Goal: Task Accomplishment & Management: Complete application form

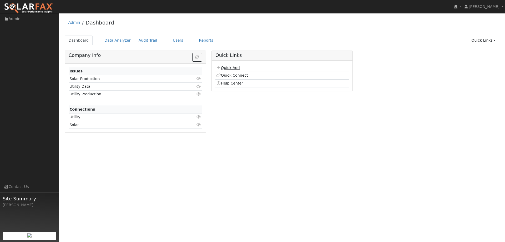
click at [225, 65] on link "Quick Add" at bounding box center [227, 67] width 23 height 4
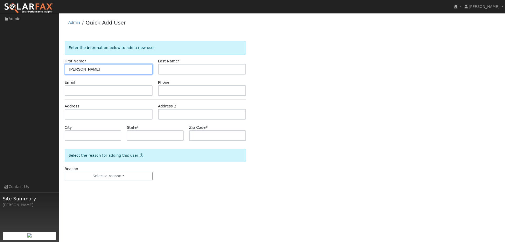
type input "Timothy"
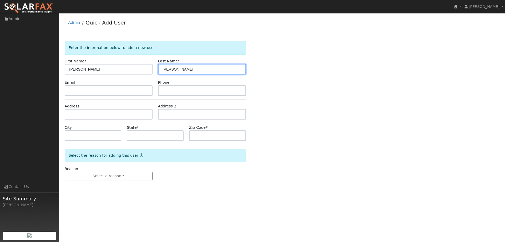
type input "Bonnell"
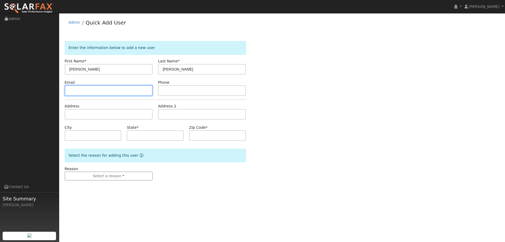
paste input "bonnellt@gmail.com"
type input "[EMAIL_ADDRESS][DOMAIN_NAME]"
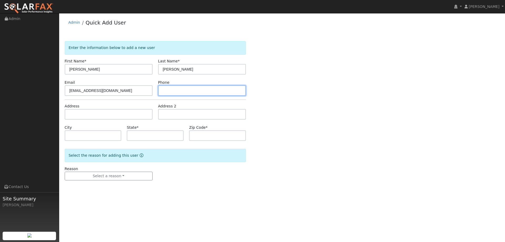
click at [194, 89] on input "text" at bounding box center [202, 90] width 88 height 11
paste input "(925) 580-7430"
type input "(925) 580-7430"
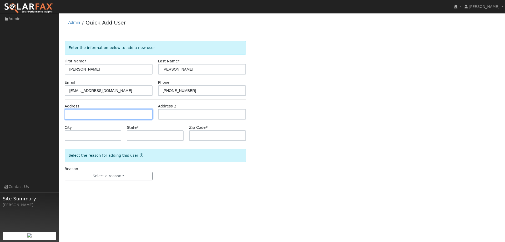
click at [133, 117] on input "text" at bounding box center [109, 114] width 88 height 11
paste input "4548 Crimson Clover Drive"
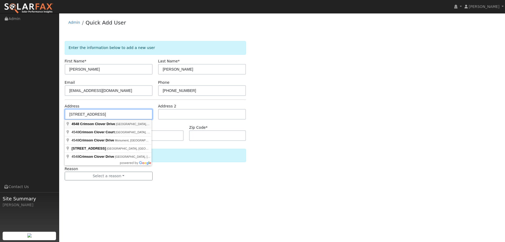
type input "4548 Crimson Clover Drive"
type input "Fairfield"
type input "CA"
type input "94534"
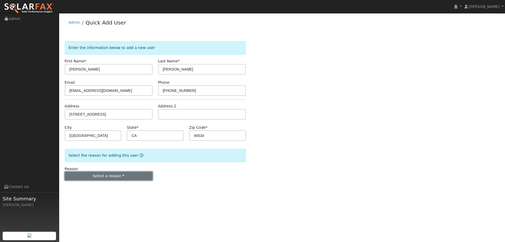
click at [128, 175] on button "Select a reason" at bounding box center [109, 175] width 88 height 9
click at [105, 185] on link "New lead" at bounding box center [94, 186] width 58 height 7
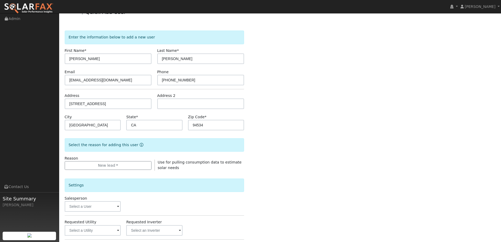
scroll to position [26, 0]
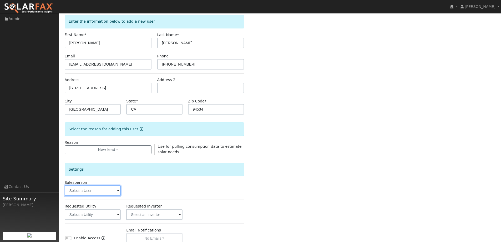
click at [110, 186] on input "text" at bounding box center [93, 190] width 56 height 11
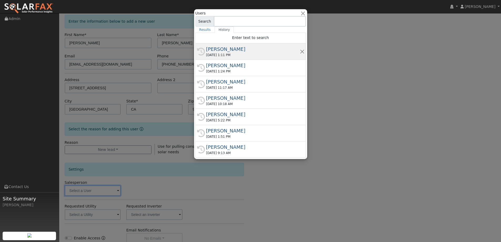
click at [233, 54] on div "09/22/2025 1:11 PM" at bounding box center [253, 55] width 94 height 5
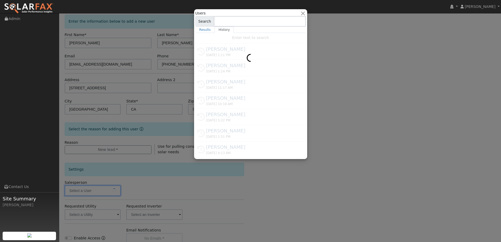
type input "Paul Barber"
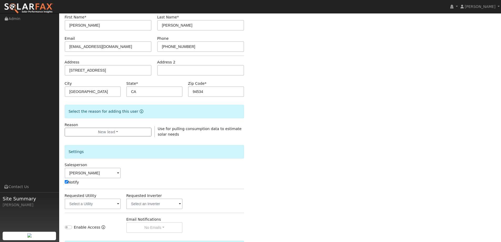
scroll to position [53, 0]
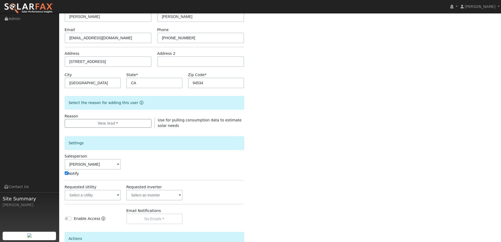
click at [121, 196] on div "Requested Utility" at bounding box center [93, 192] width 62 height 16
click at [118, 196] on span at bounding box center [118, 195] width 2 height 6
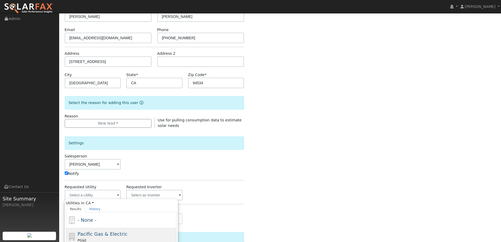
click at [112, 231] on span "Pacific Gas & Electric" at bounding box center [103, 234] width 50 height 6
type input "Pacific Gas & Electric"
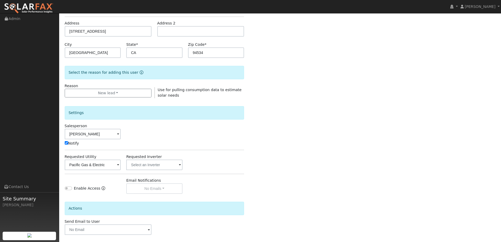
scroll to position [106, 0]
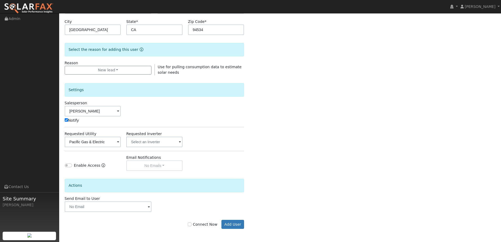
click at [192, 226] on label "Connect Now" at bounding box center [202, 224] width 29 height 6
click at [191, 226] on input "Connect Now" at bounding box center [190, 224] width 4 height 4
checkbox input "true"
click at [234, 224] on button "Add User" at bounding box center [232, 224] width 23 height 9
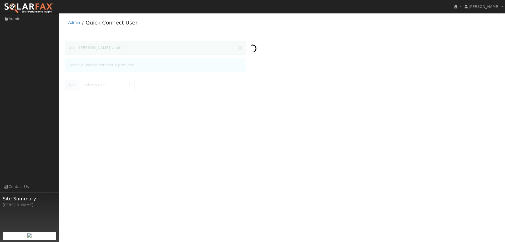
type input "Timothy Bonnell"
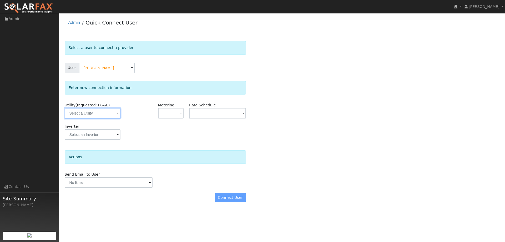
click at [101, 113] on input "text" at bounding box center [93, 113] width 56 height 11
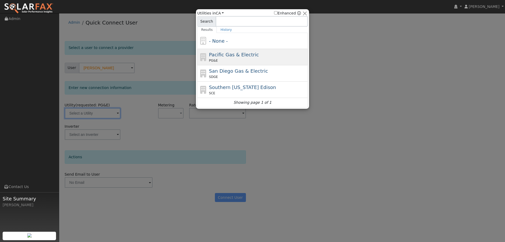
click at [227, 55] on span "Pacific Gas & Electric" at bounding box center [234, 55] width 50 height 6
type input "PG&E"
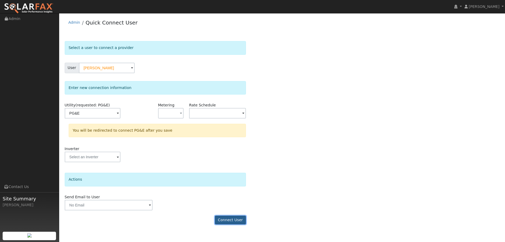
click at [238, 220] on button "Connect User" at bounding box center [230, 219] width 31 height 9
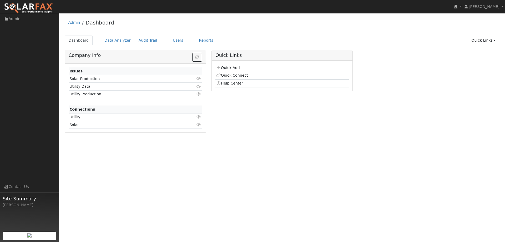
click at [242, 75] on link "Quick Connect" at bounding box center [232, 75] width 32 height 4
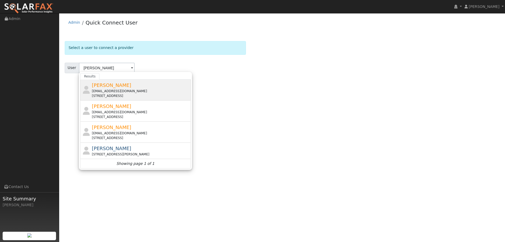
click at [122, 89] on div "[EMAIL_ADDRESS][DOMAIN_NAME]" at bounding box center [141, 91] width 98 height 5
type input "[PERSON_NAME]"
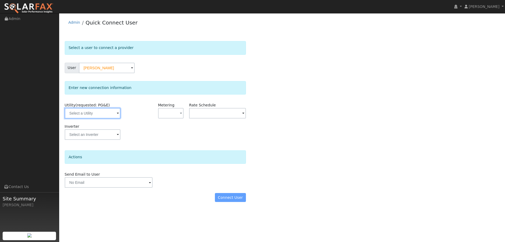
click at [103, 115] on input "text" at bounding box center [93, 113] width 56 height 11
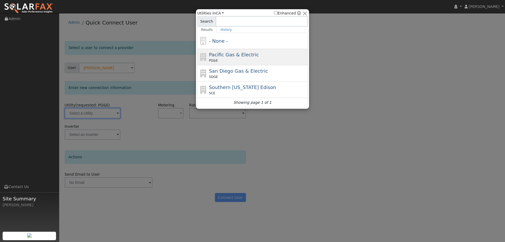
click at [227, 61] on div "PG&E" at bounding box center [258, 60] width 98 height 5
type input "PG&E"
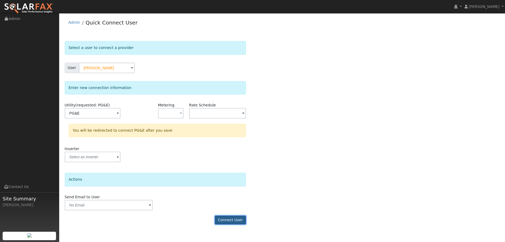
click at [228, 215] on button "Connect User" at bounding box center [230, 219] width 31 height 9
